Goal: Task Accomplishment & Management: Manage account settings

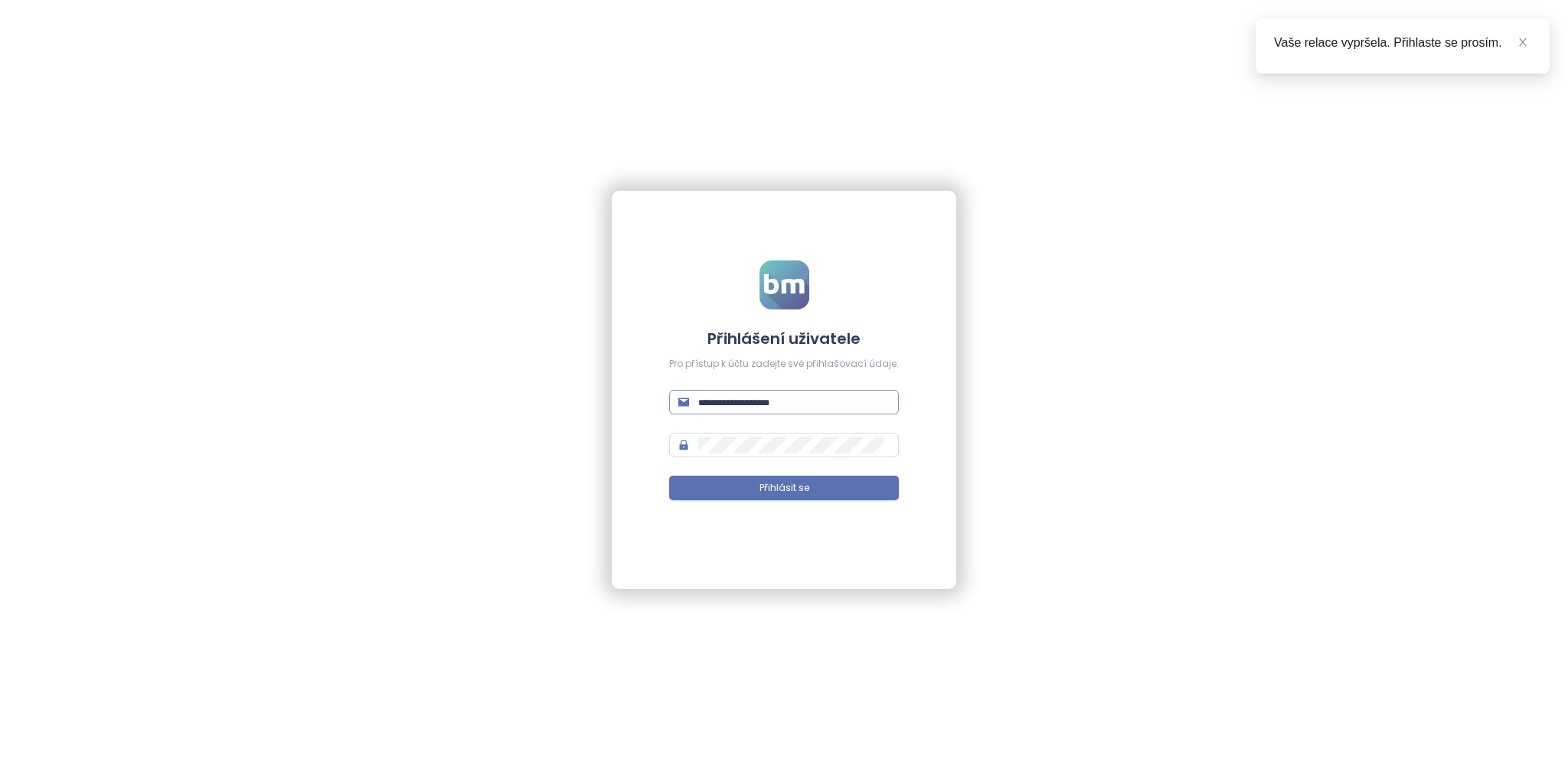
click at [739, 407] on input "text" at bounding box center [793, 402] width 192 height 16
type input "**********"
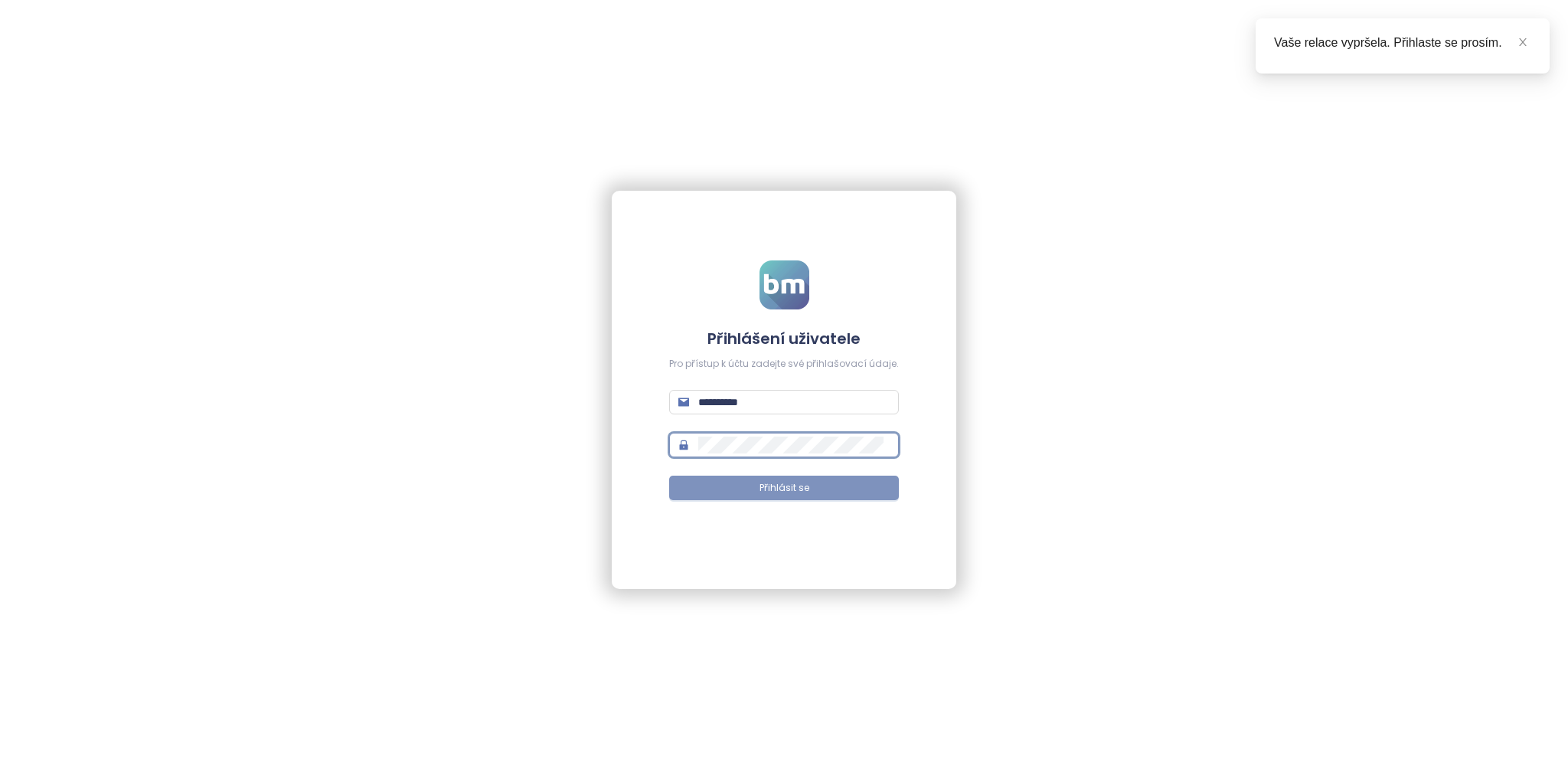
click at [782, 497] on button "Přihlásit se" at bounding box center [784, 488] width 230 height 25
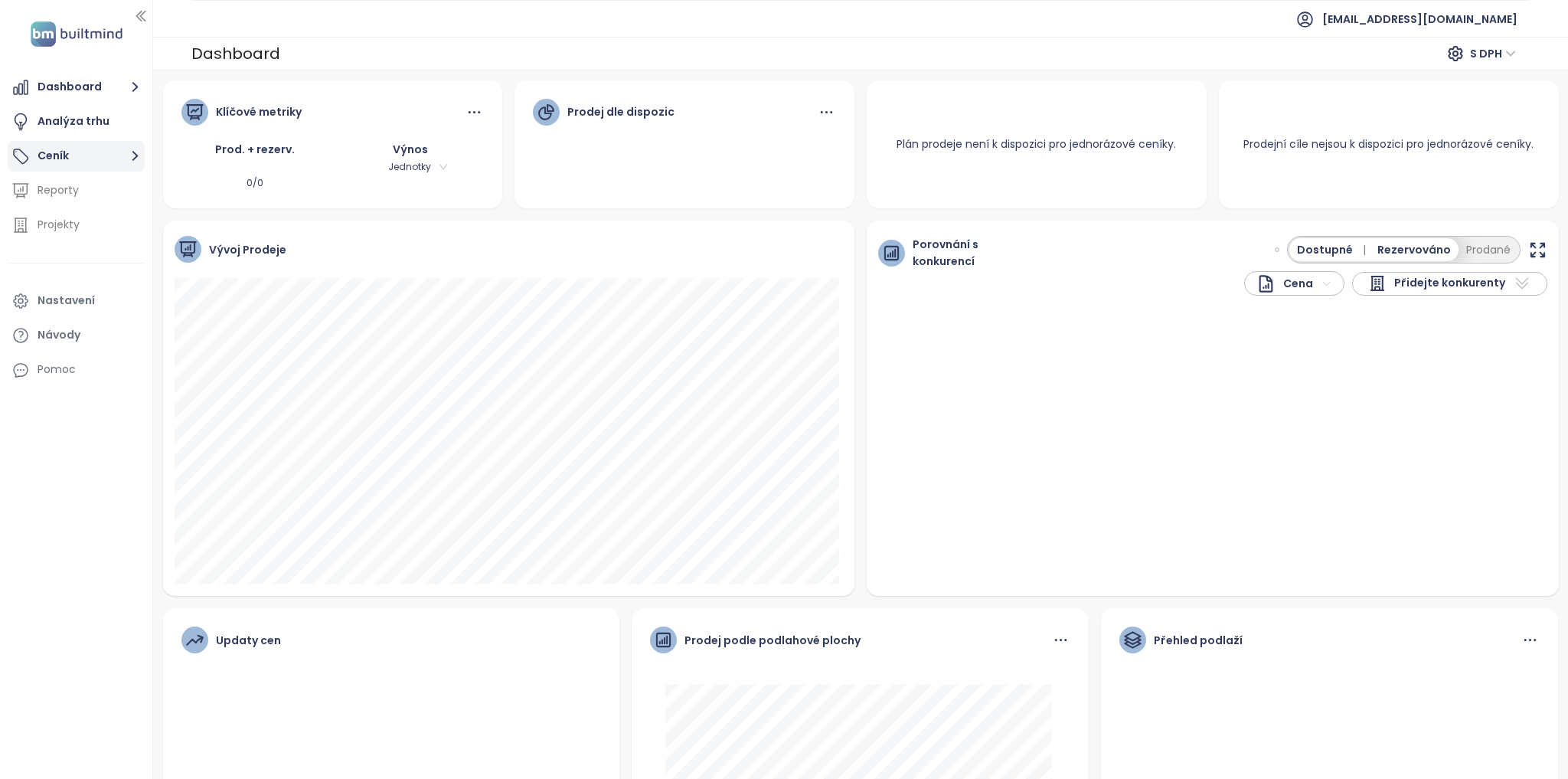
click at [55, 159] on button "Ceník" at bounding box center [76, 156] width 137 height 30
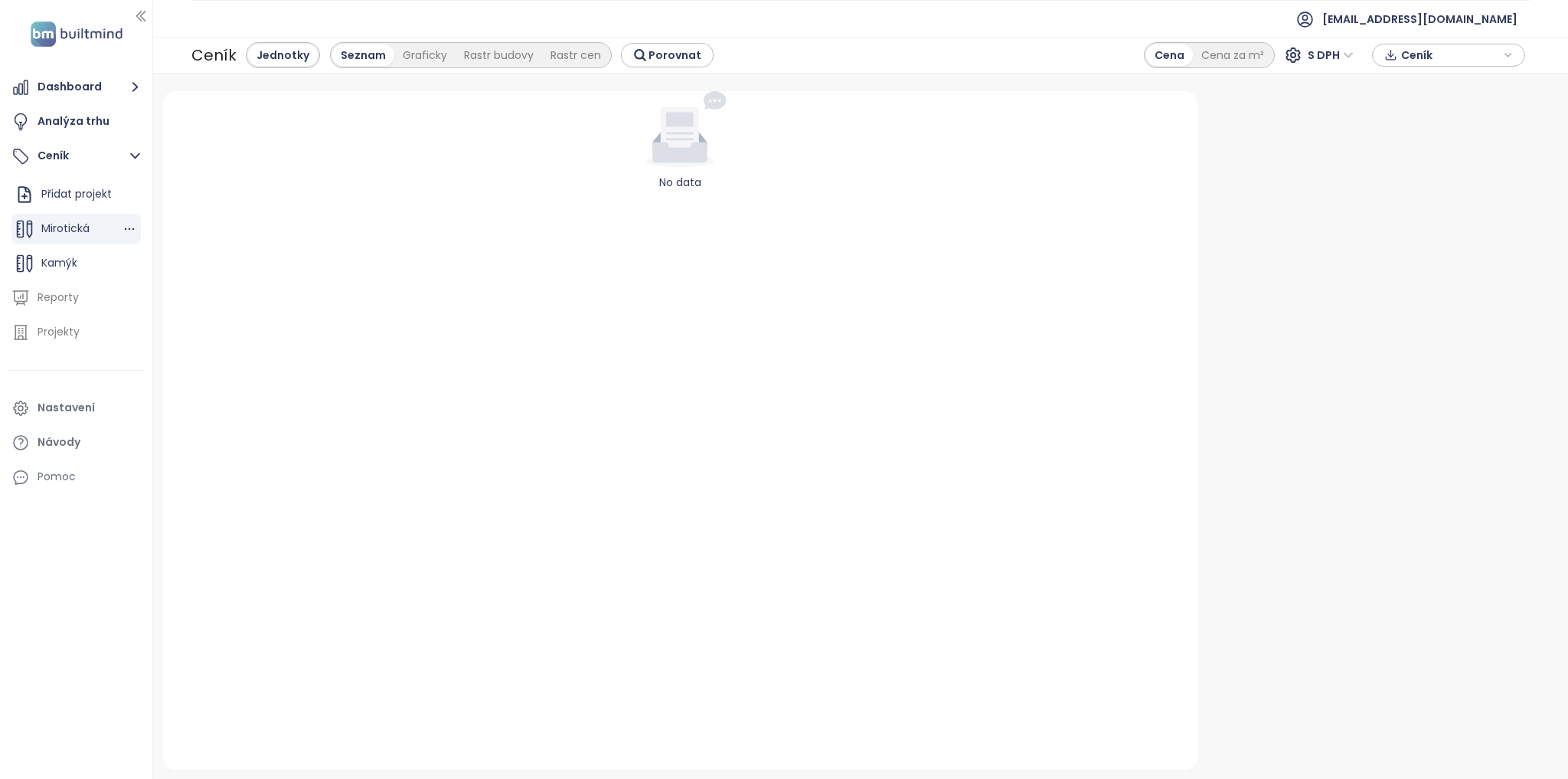
click at [76, 226] on span "Mirotická" at bounding box center [65, 228] width 49 height 16
click at [1424, 55] on span "Ceník" at bounding box center [1450, 55] width 99 height 23
click at [72, 190] on div "Přidat projekt" at bounding box center [77, 194] width 71 height 19
click at [71, 259] on span "Kamýk" at bounding box center [59, 263] width 36 height 16
click at [71, 236] on span "Mirotická" at bounding box center [65, 228] width 49 height 16
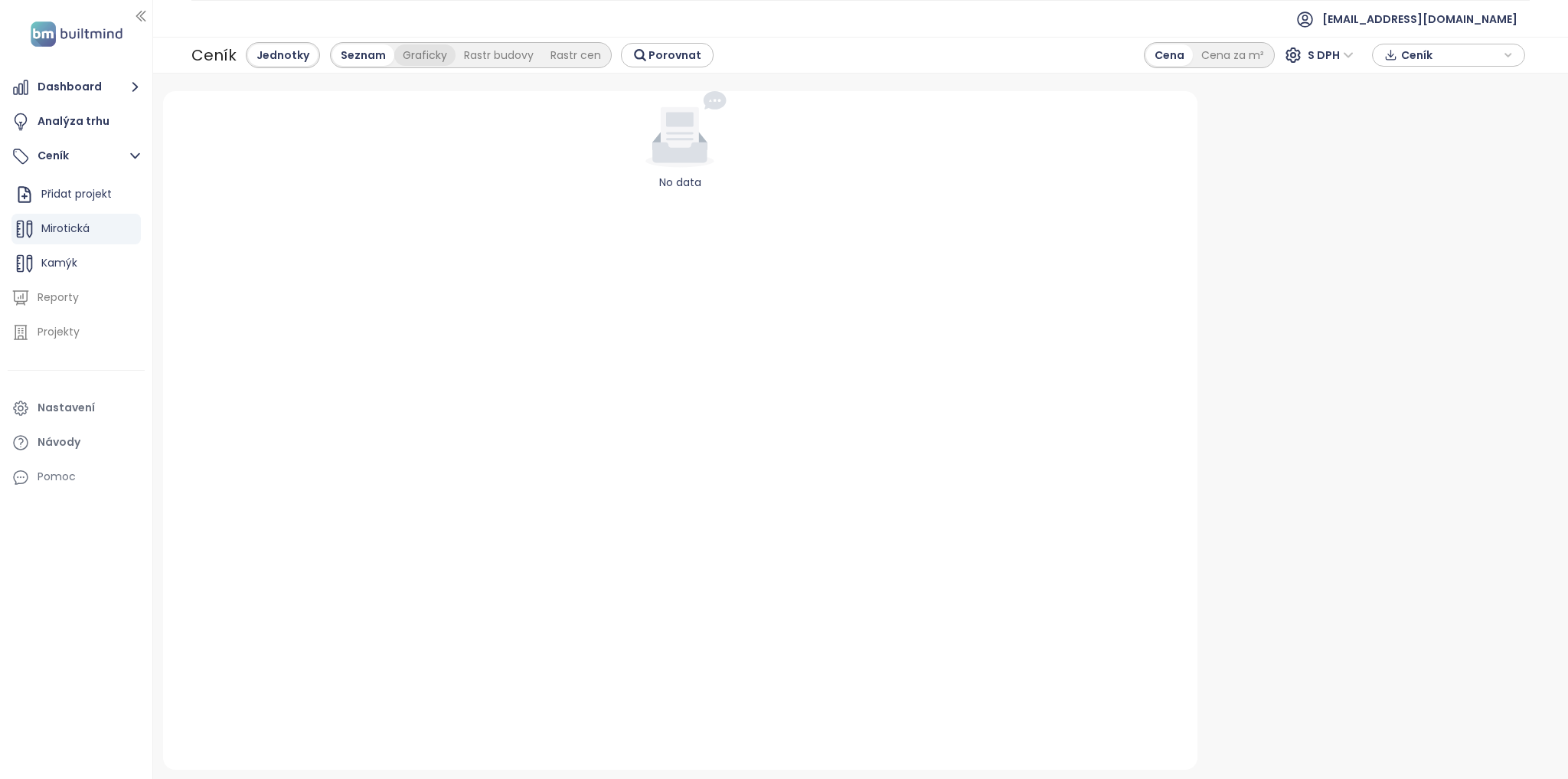
click at [404, 53] on div "Graficky" at bounding box center [425, 55] width 61 height 21
click at [263, 49] on div "Seznam" at bounding box center [277, 55] width 60 height 21
click at [263, 50] on div "Jednotky" at bounding box center [282, 55] width 70 height 21
click at [1428, 55] on span "Ceník" at bounding box center [1450, 55] width 99 height 23
click at [1502, 52] on div "Ceník" at bounding box center [1449, 55] width 137 height 23
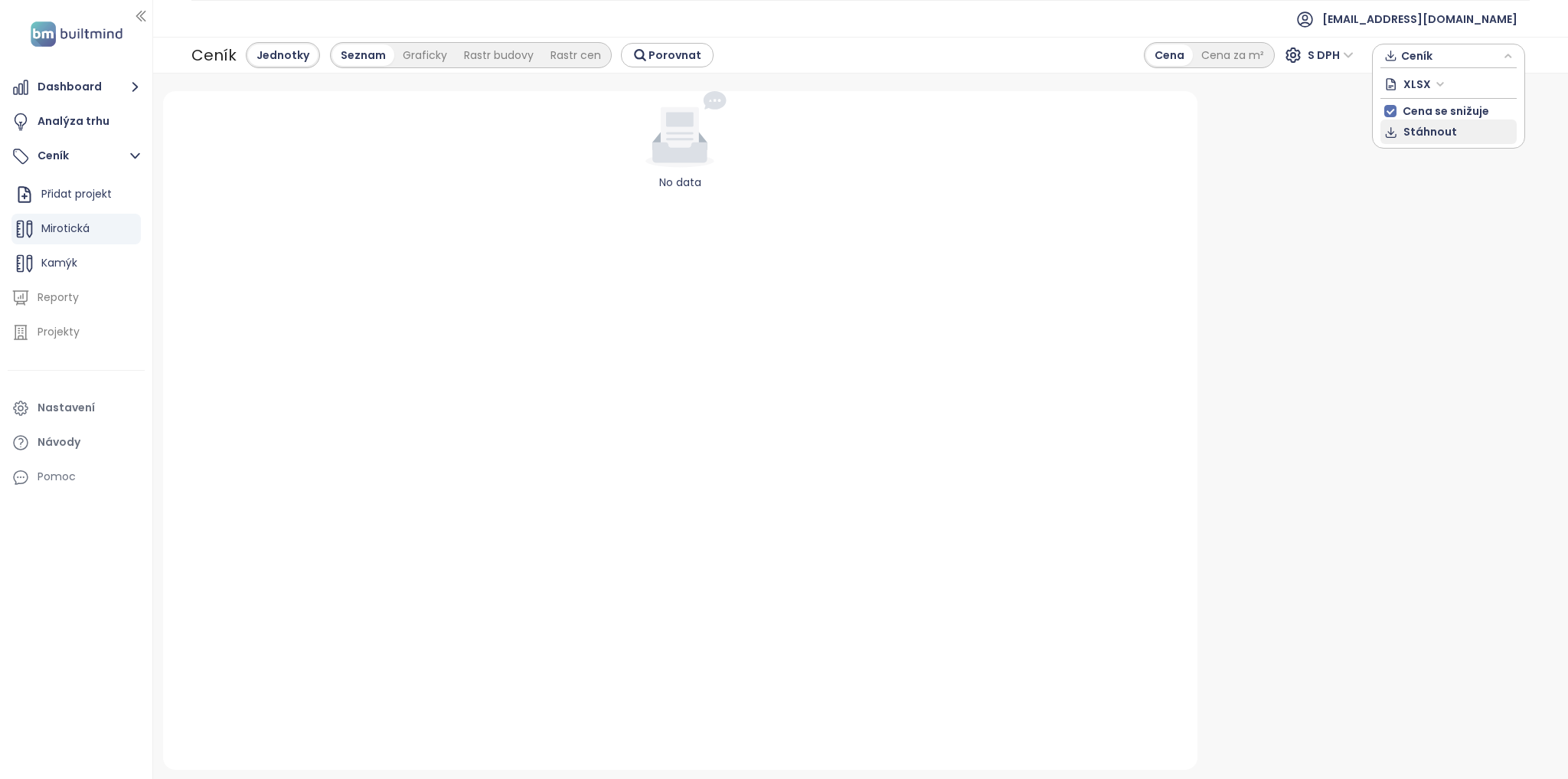
click at [1421, 134] on span "Stáhnout" at bounding box center [1430, 132] width 54 height 16
click at [53, 147] on button "Ceník" at bounding box center [76, 156] width 137 height 30
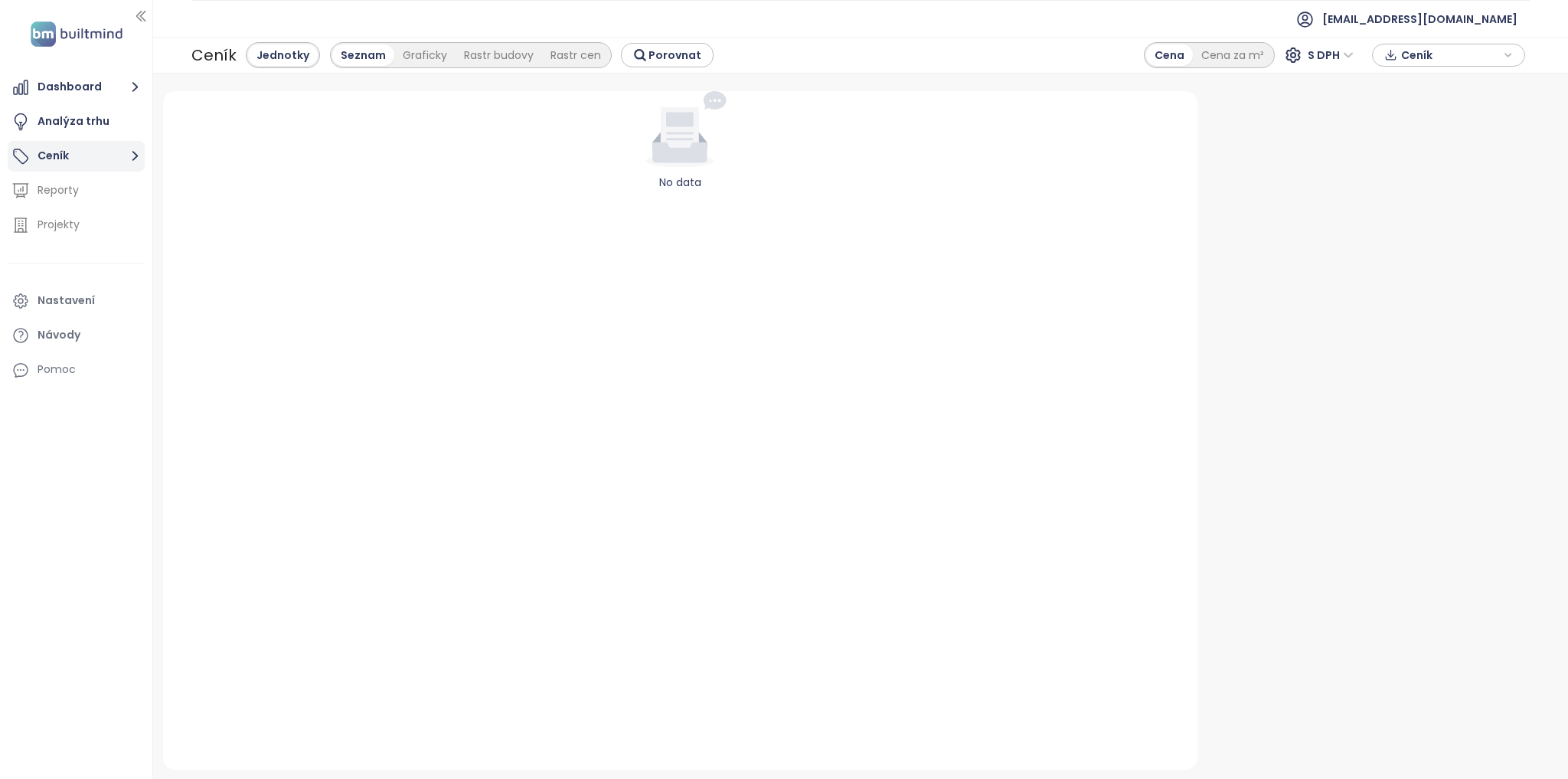
click at [61, 158] on button "Ceník" at bounding box center [76, 156] width 137 height 30
click at [430, 57] on div "Graficky" at bounding box center [425, 55] width 61 height 21
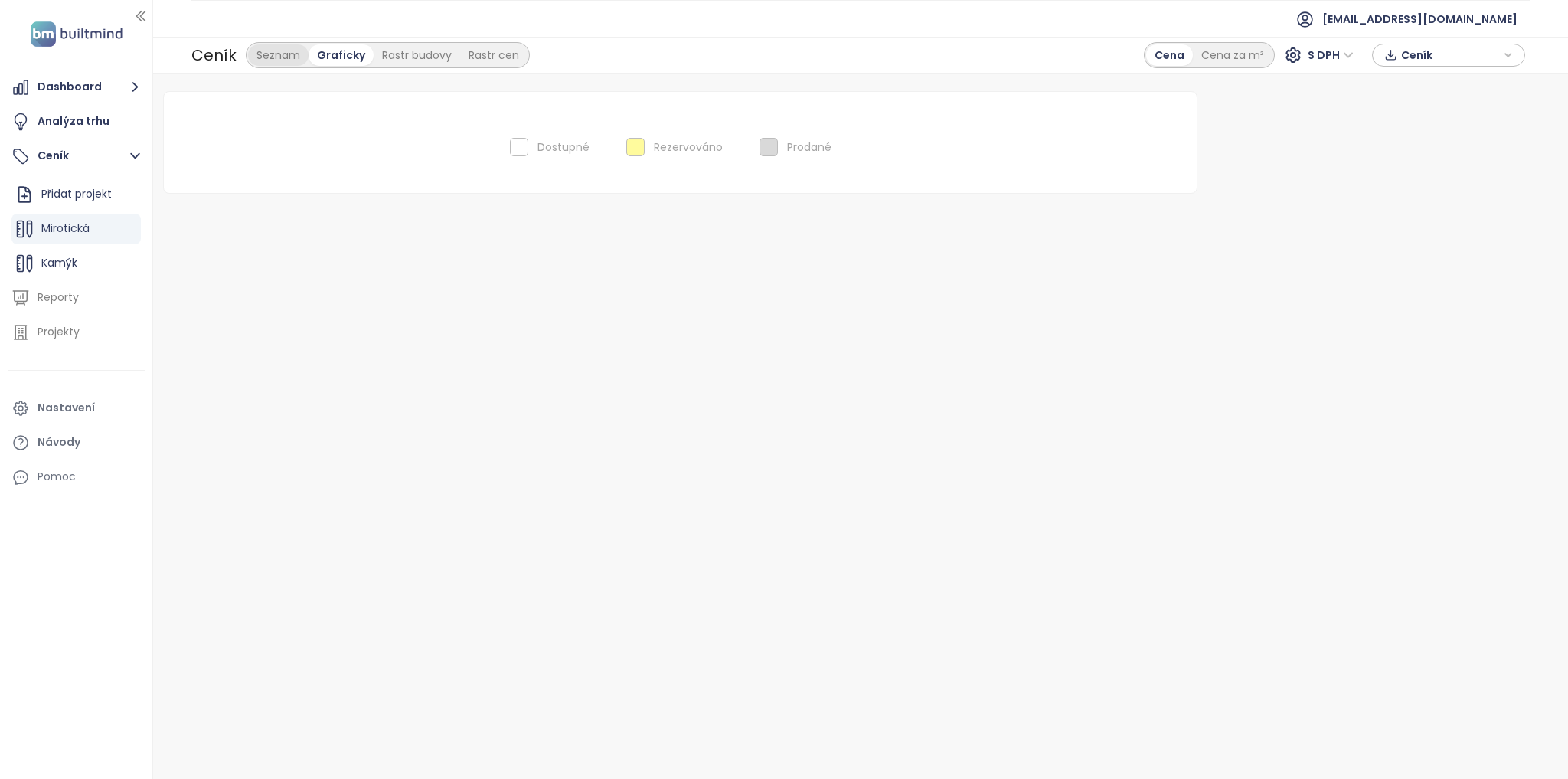
click at [263, 51] on div "Seznam" at bounding box center [277, 55] width 60 height 21
click at [52, 265] on span "Kamýk" at bounding box center [59, 263] width 36 height 16
click at [82, 224] on span "Mirotická" at bounding box center [65, 228] width 49 height 16
click at [124, 228] on icon "button" at bounding box center [129, 229] width 16 height 16
click at [204, 175] on button "Upravit" at bounding box center [193, 177] width 91 height 19
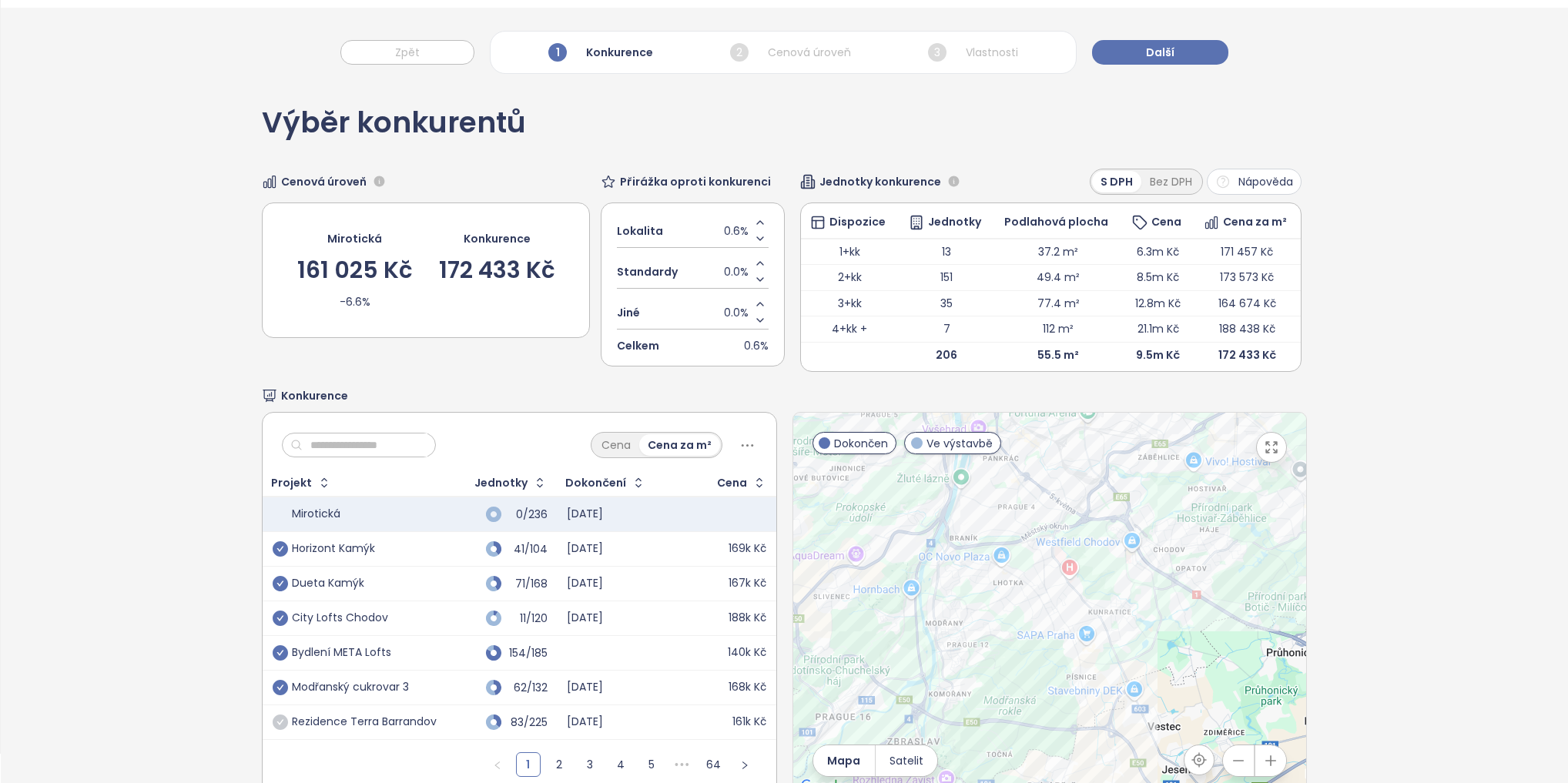
scroll to position [77, 0]
